Goal: Task Accomplishment & Management: Manage account settings

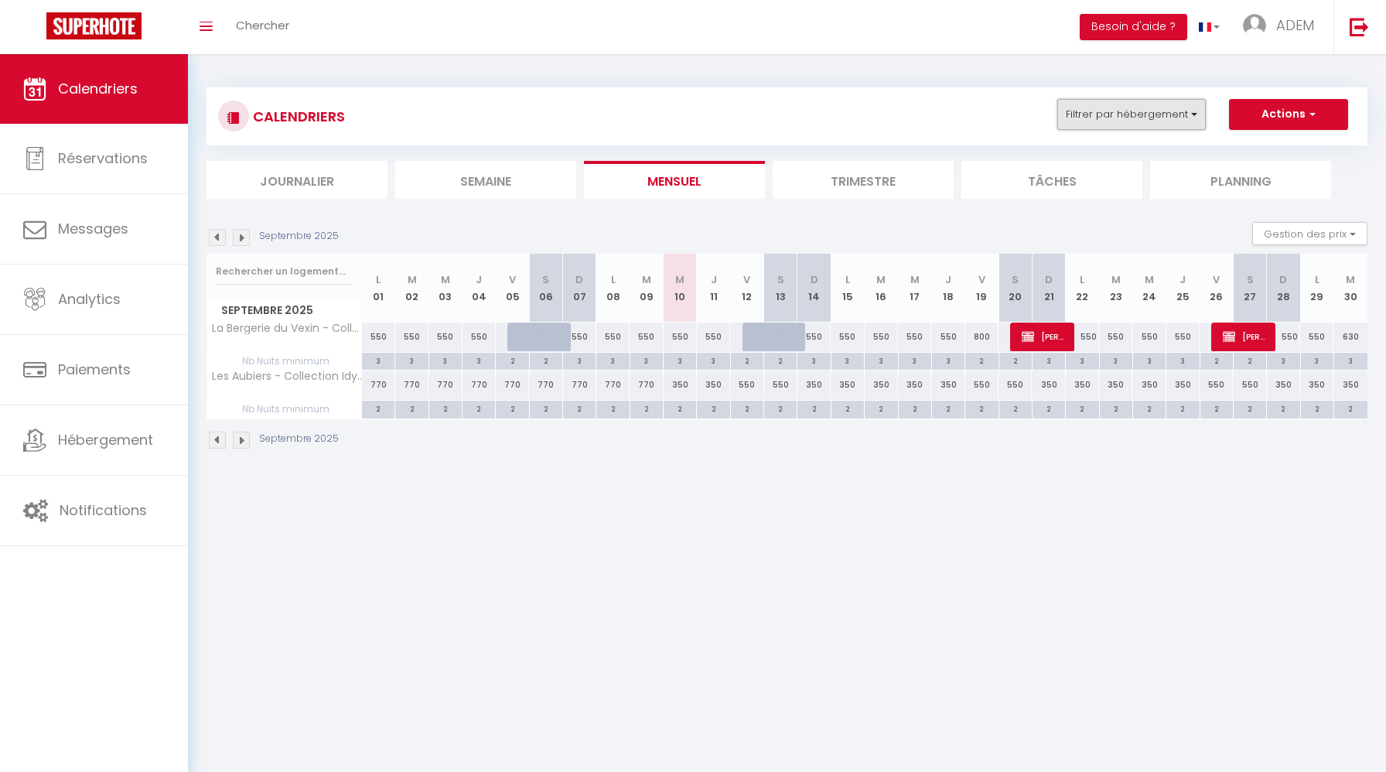
click at [1172, 117] on button "Filtrer par hébergement" at bounding box center [1131, 114] width 148 height 31
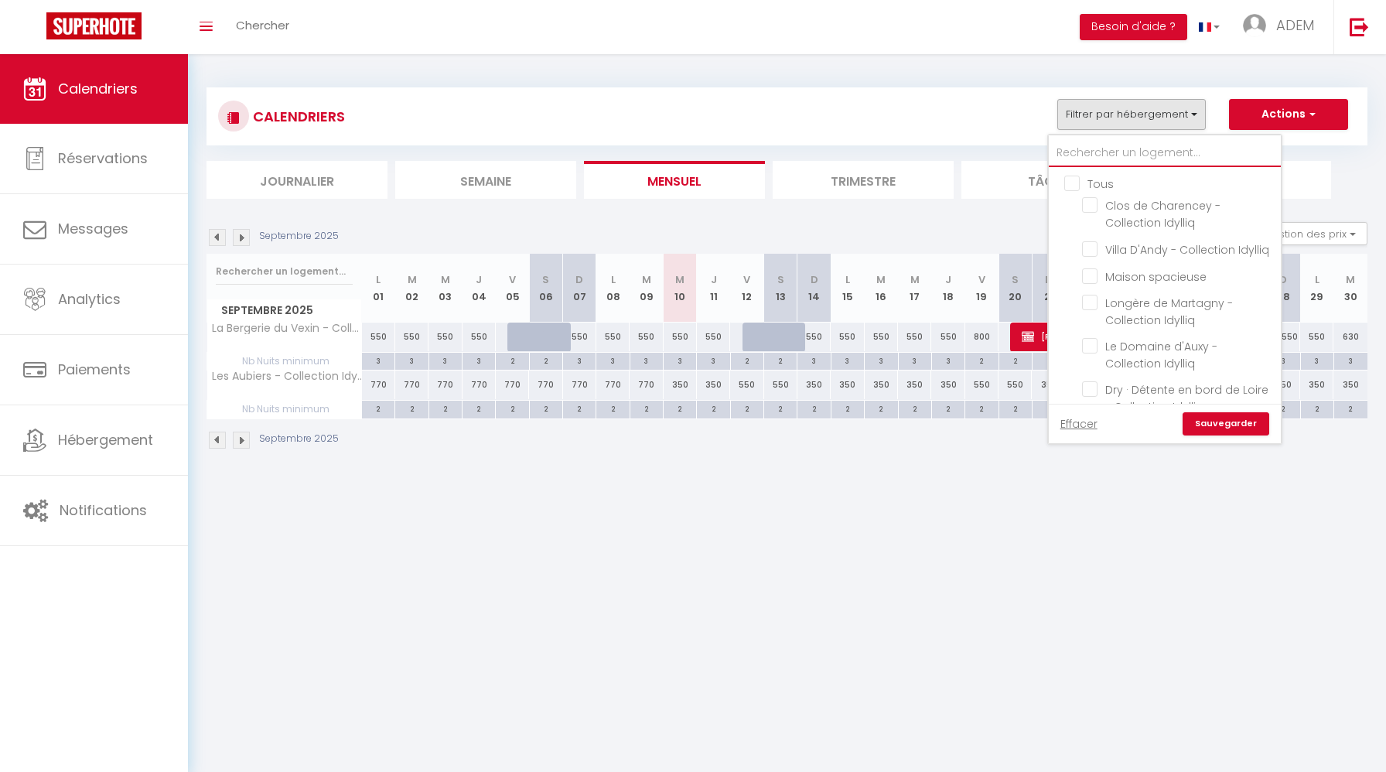
click at [1100, 145] on input "text" at bounding box center [1164, 153] width 232 height 28
type input "b"
checkbox input "false"
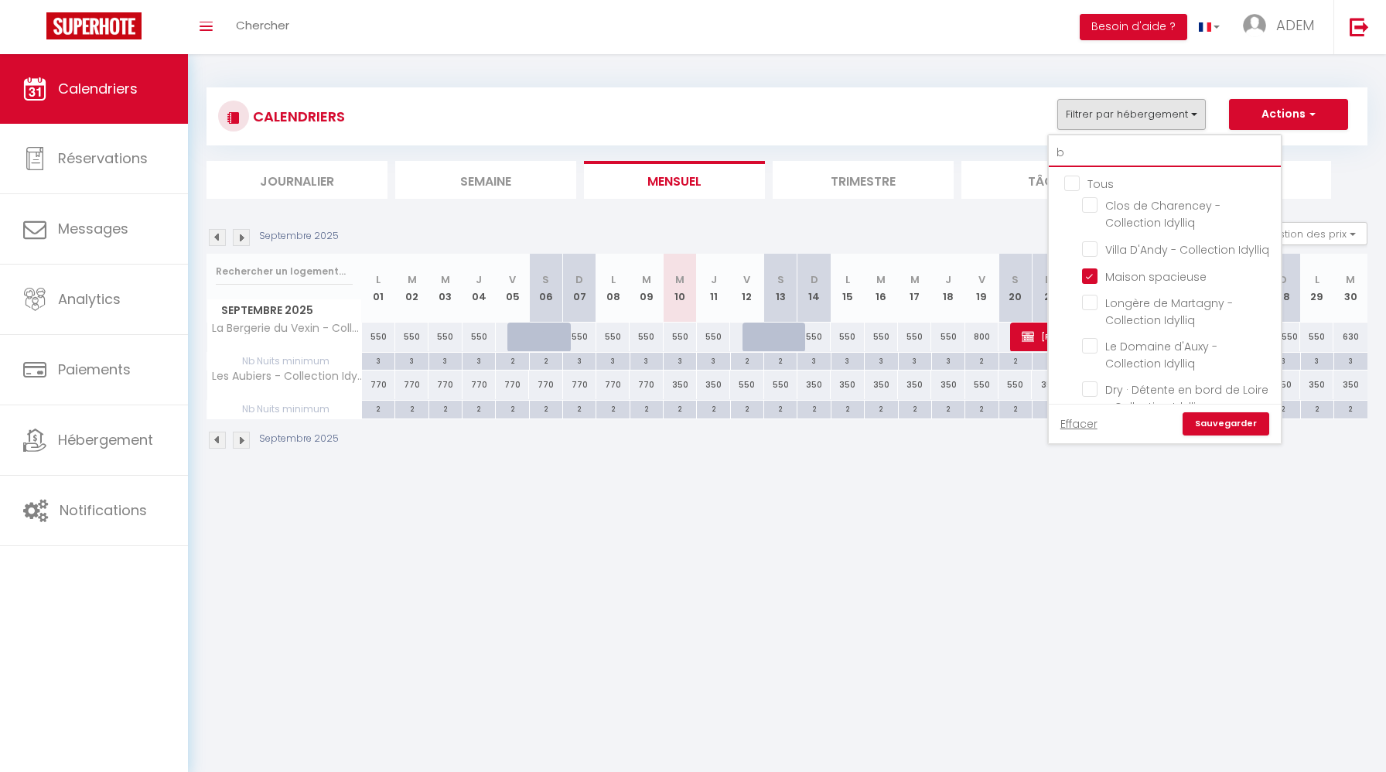
checkbox input "true"
checkbox input "false"
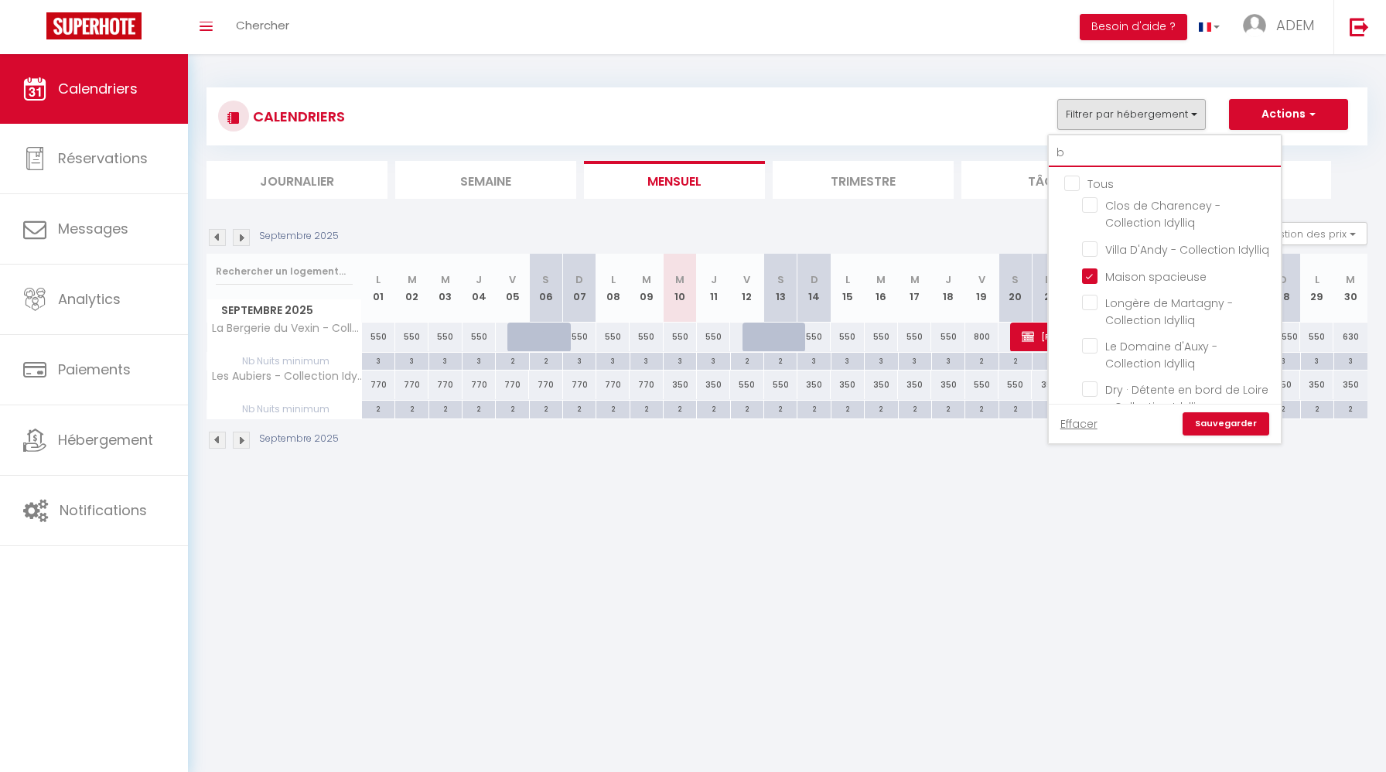
checkbox input "false"
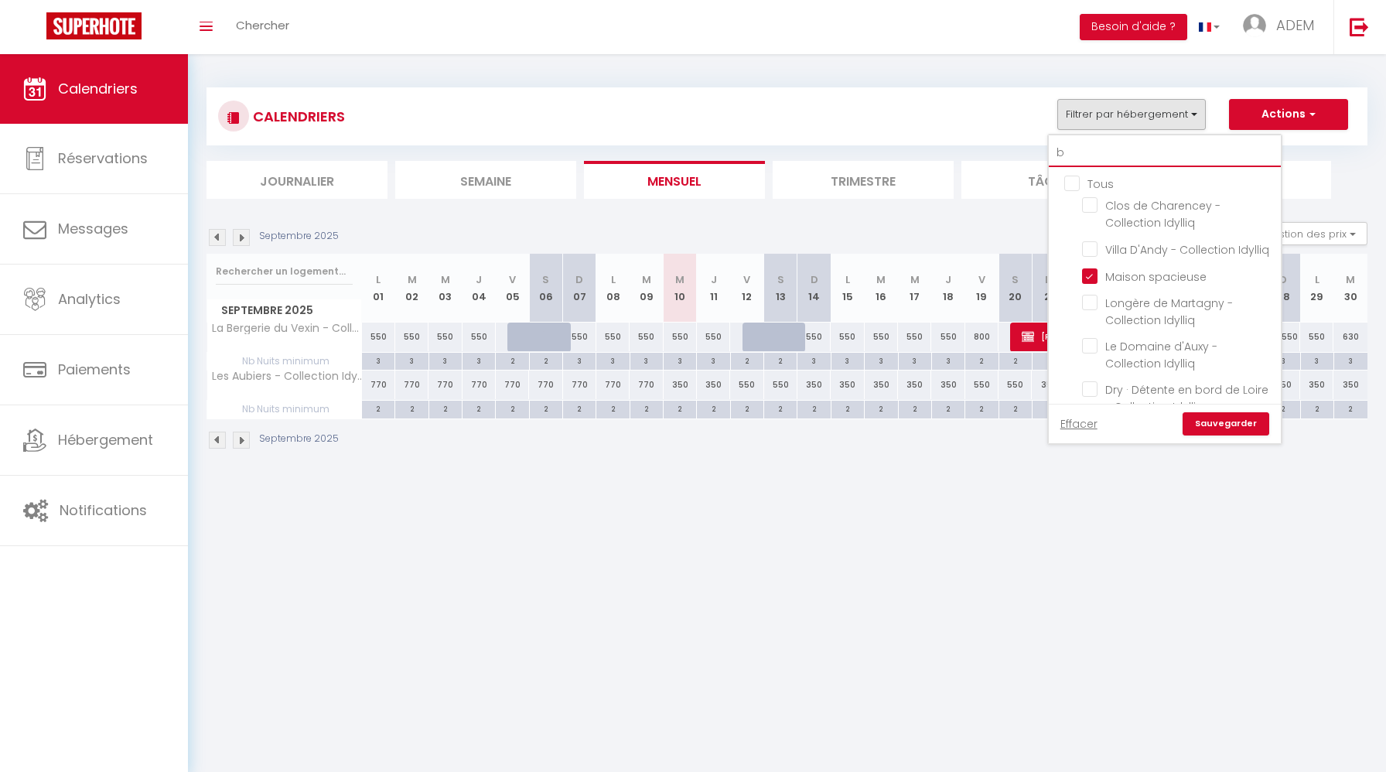
checkbox input "false"
checkbox input "true"
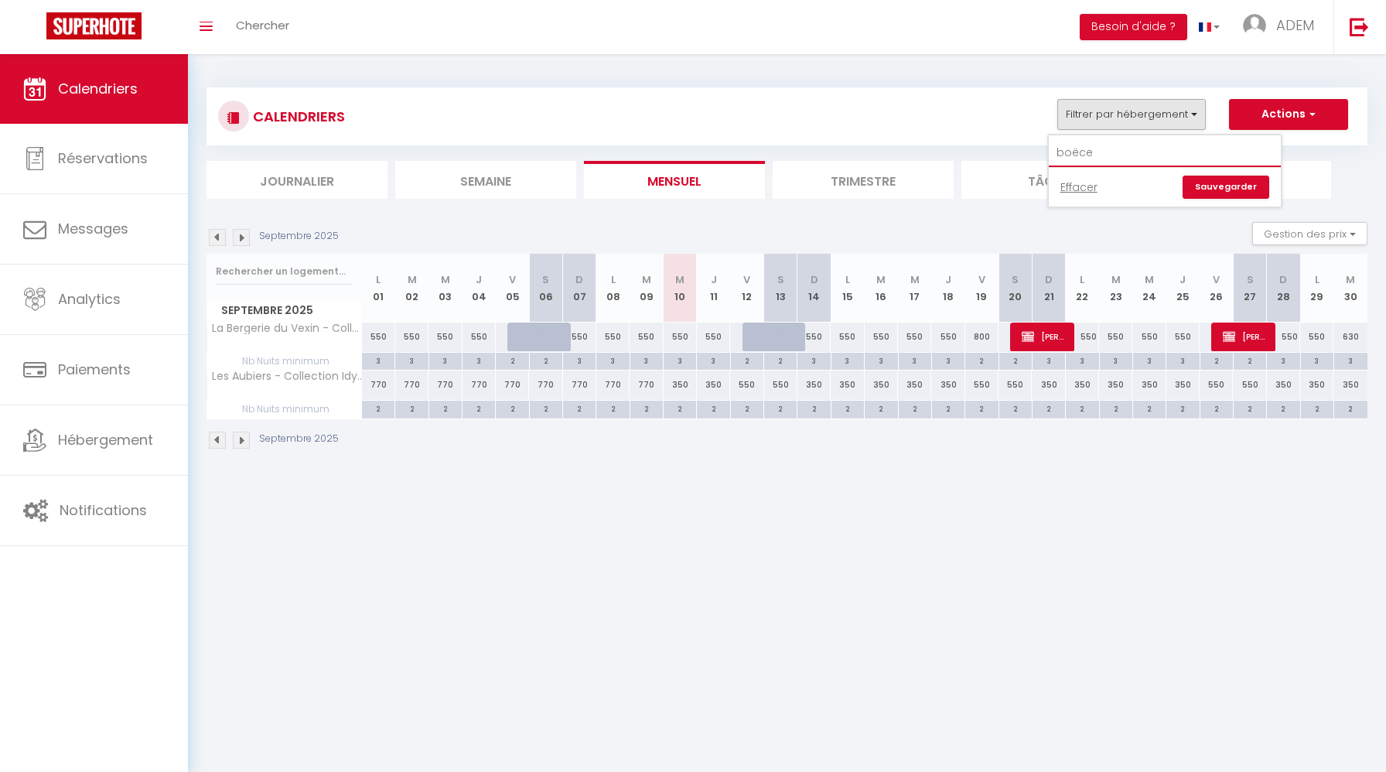
click at [1150, 154] on input "boëce" at bounding box center [1164, 153] width 232 height 28
type input "boëcé"
checkbox input "false"
type input "boëcé"
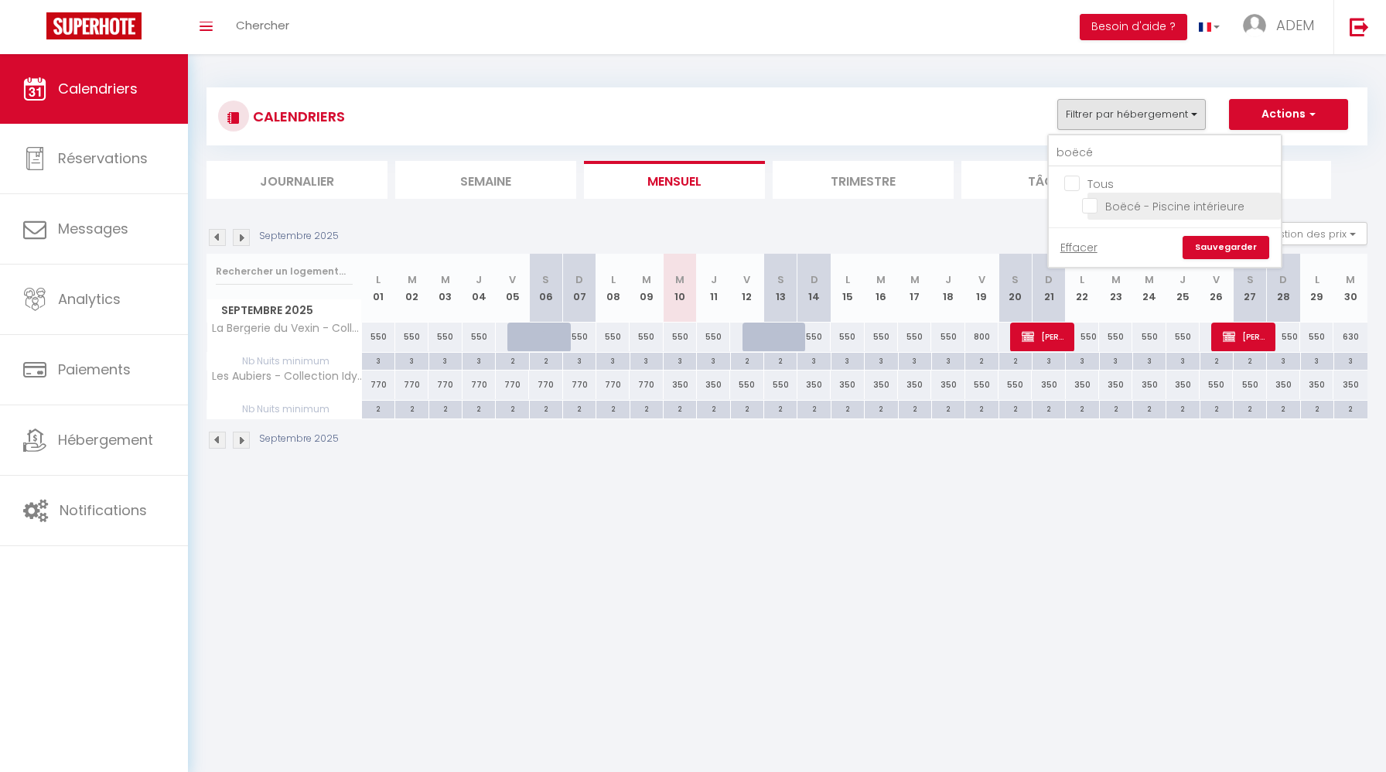
click at [1094, 205] on input "Boëcé - Piscine intérieure" at bounding box center [1178, 204] width 193 height 15
checkbox input "true"
click at [1213, 242] on link "Sauvegarder" at bounding box center [1225, 247] width 87 height 23
